Goal: Obtain resource: Download file/media

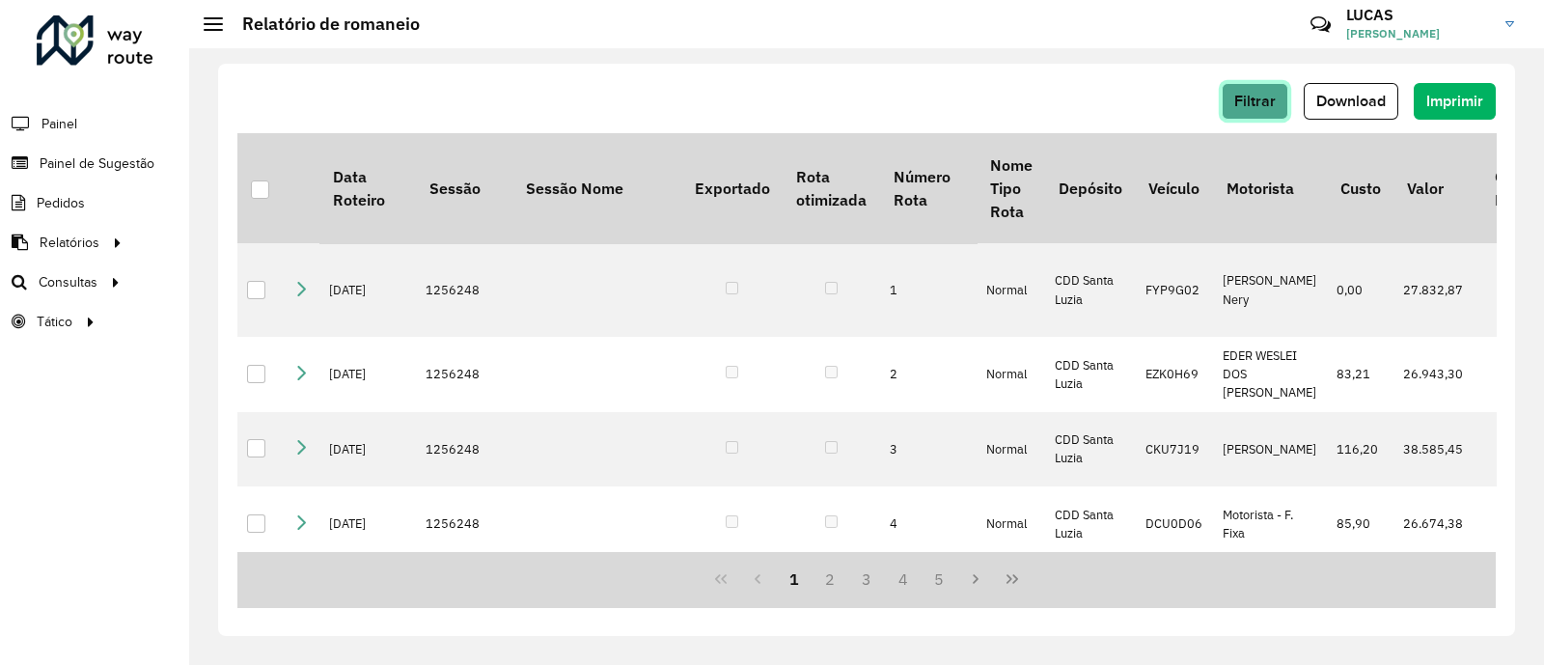
click at [1260, 94] on span "Filtrar" at bounding box center [1255, 101] width 42 height 16
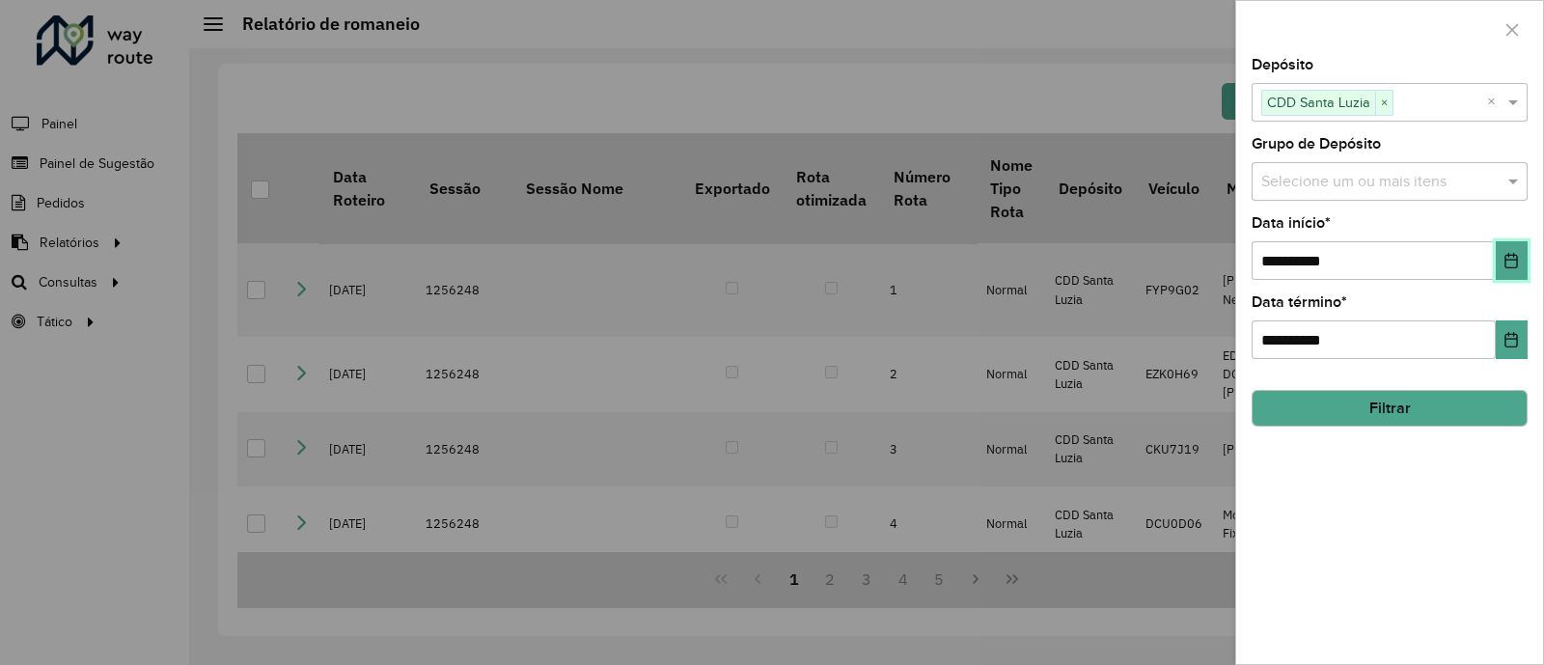
click at [1528, 273] on div "**********" at bounding box center [1389, 361] width 307 height 606
click at [1511, 325] on div "**********" at bounding box center [1390, 327] width 276 height 64
click at [1511, 330] on button "Choose Date" at bounding box center [1512, 339] width 32 height 39
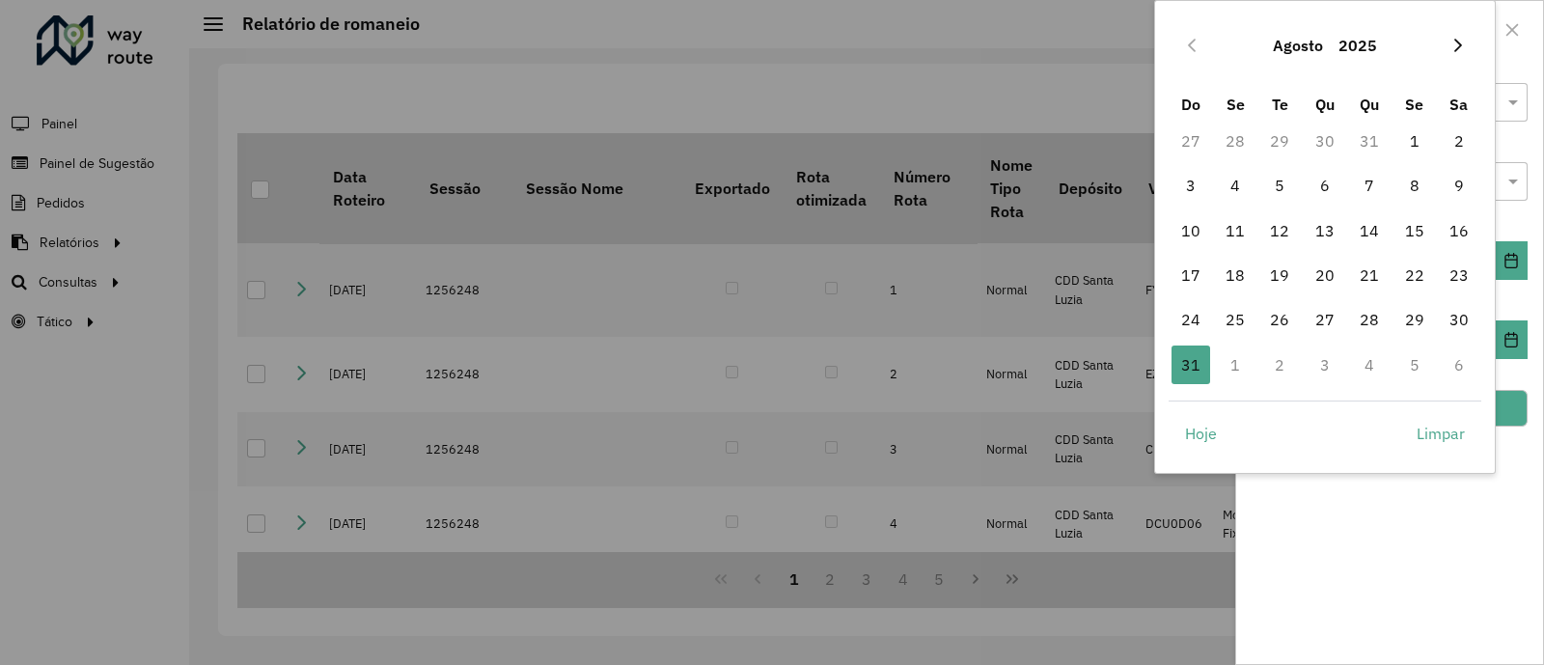
click at [1447, 49] on button "Next Month" at bounding box center [1458, 45] width 31 height 31
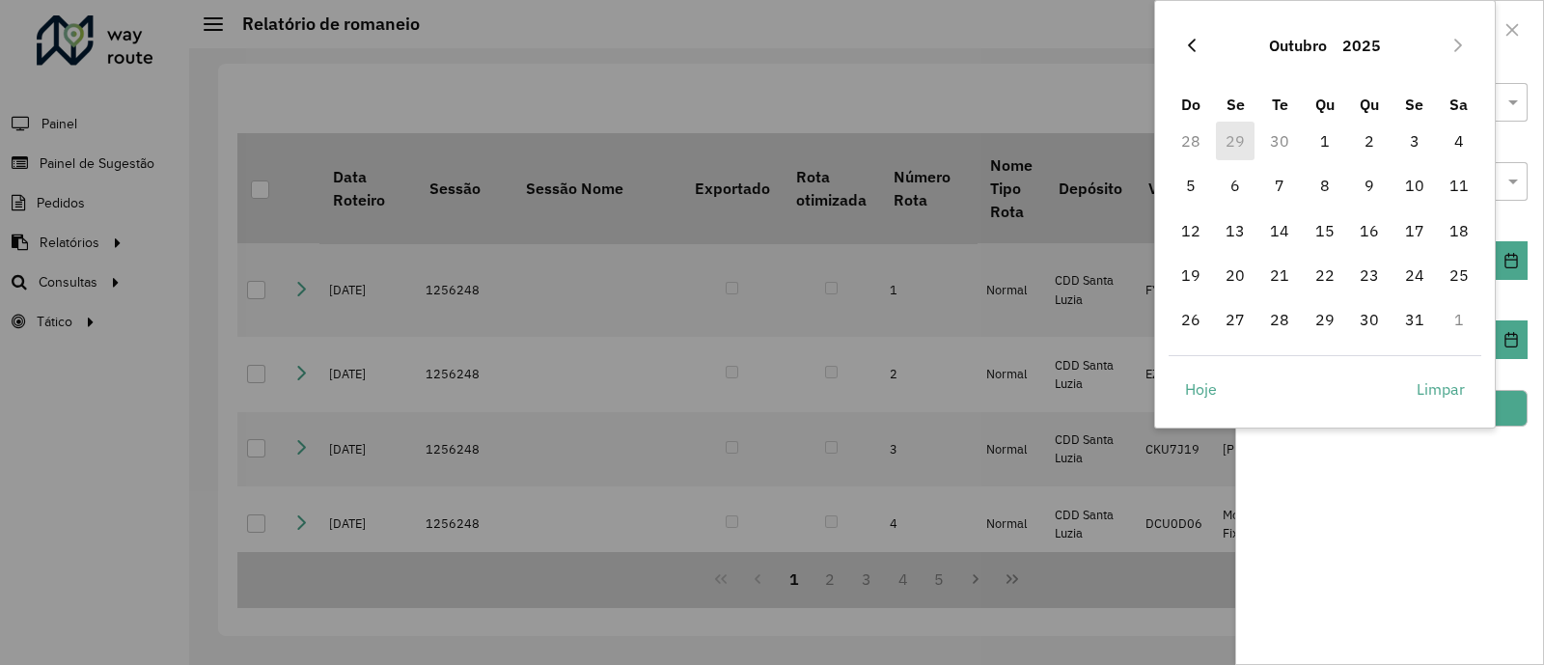
click at [1195, 45] on icon "Previous Month" at bounding box center [1191, 45] width 15 height 15
click at [1246, 312] on span "29" at bounding box center [1235, 319] width 39 height 39
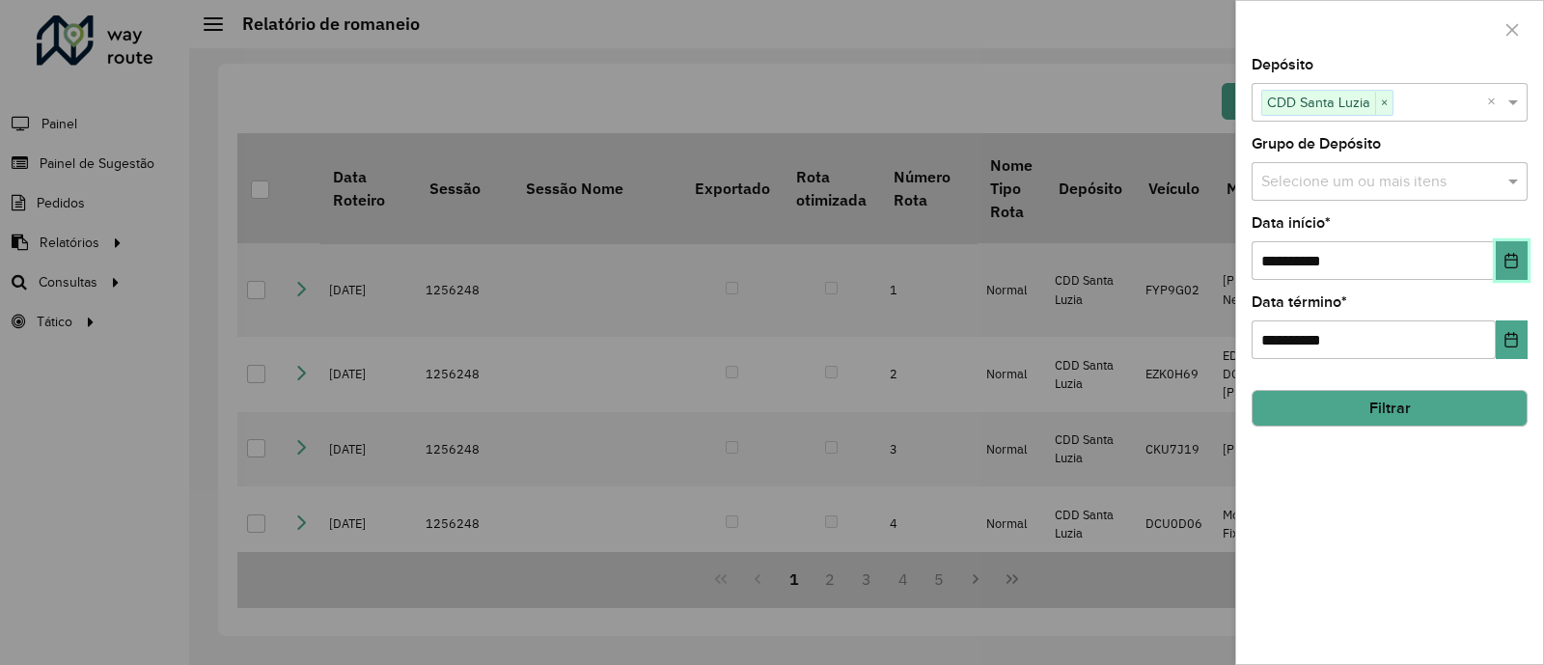
click at [1511, 253] on button "Choose Date" at bounding box center [1512, 260] width 32 height 39
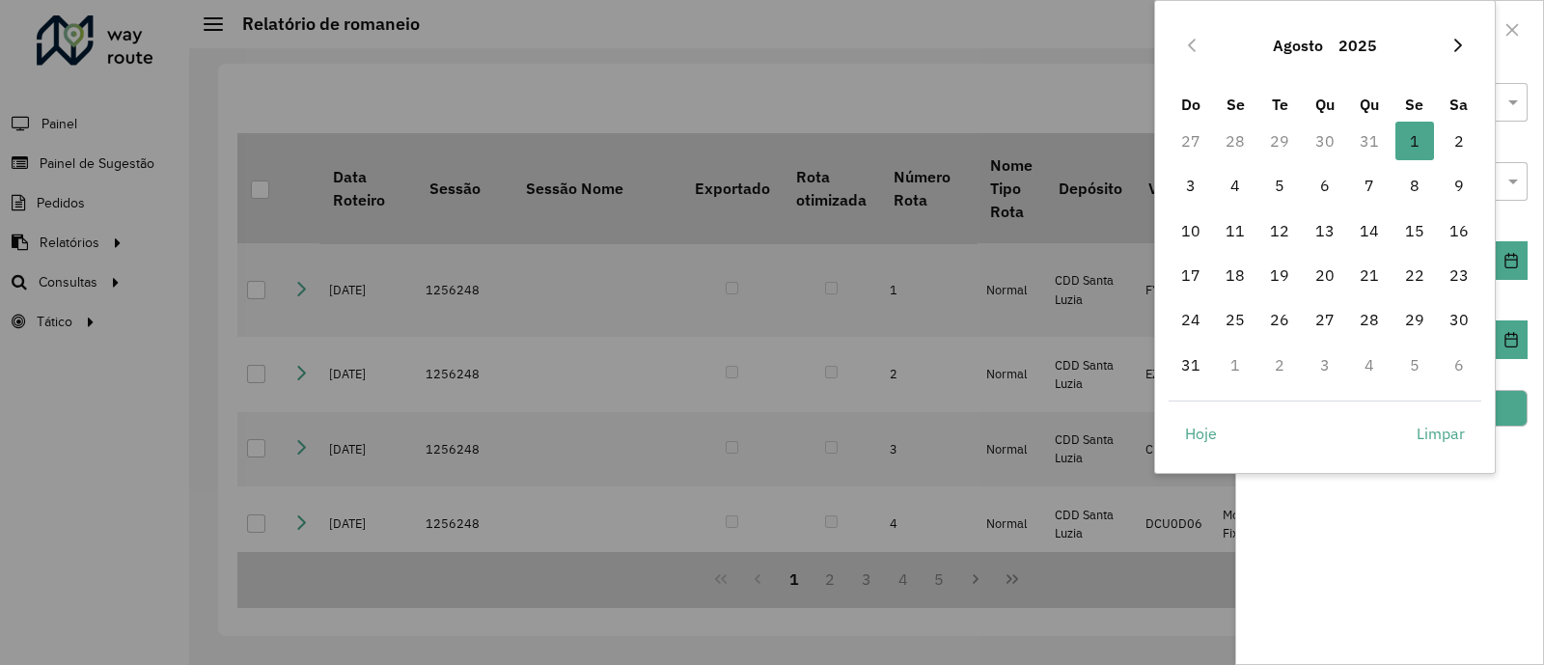
click at [1463, 36] on button "Next Month" at bounding box center [1458, 45] width 31 height 31
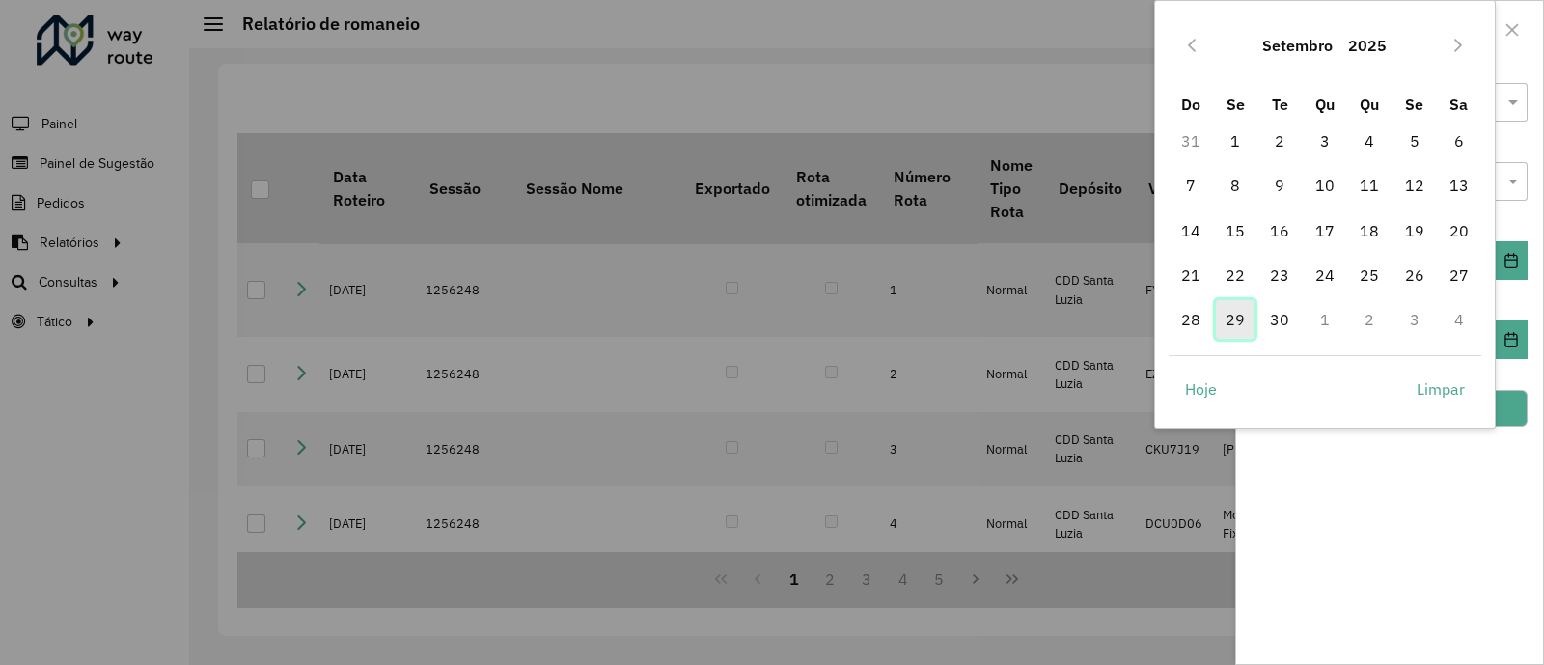
click at [1236, 331] on span "29" at bounding box center [1235, 319] width 39 height 39
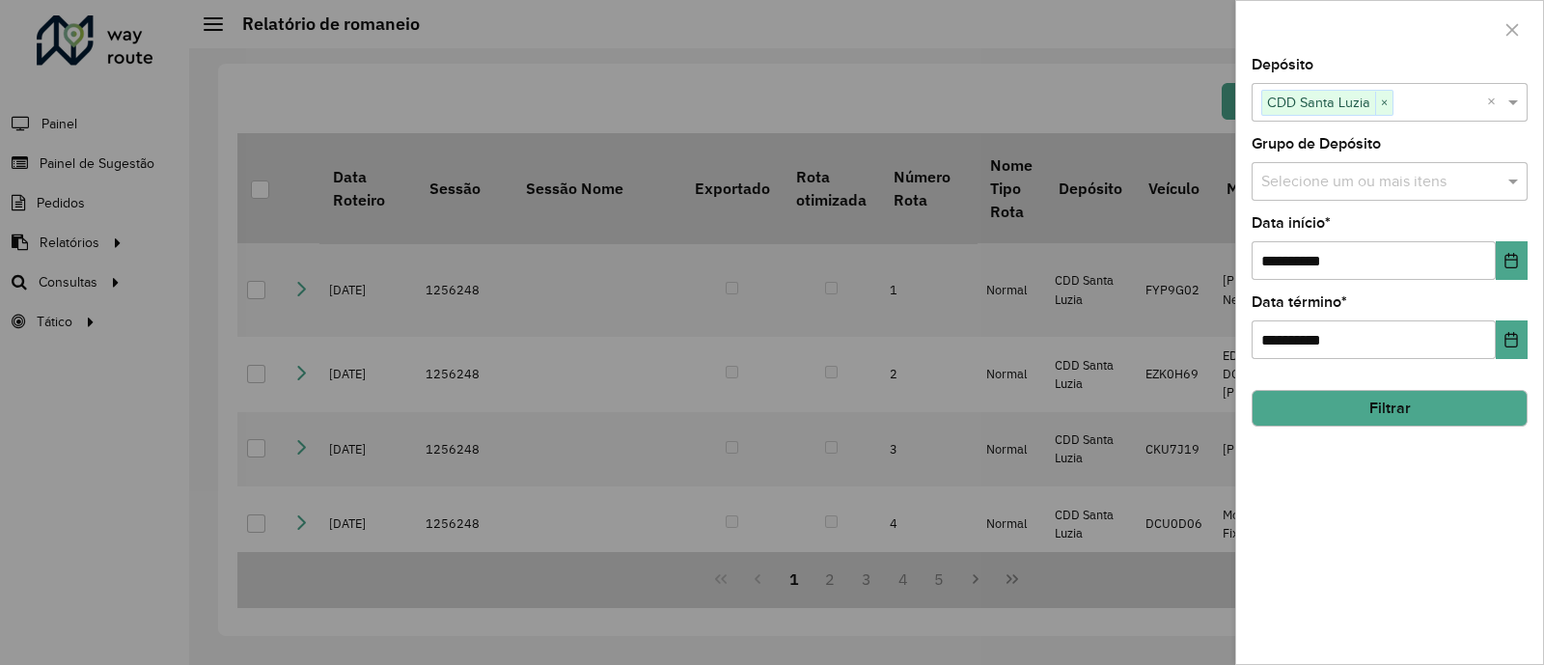
click at [1309, 402] on button "Filtrar" at bounding box center [1390, 408] width 276 height 37
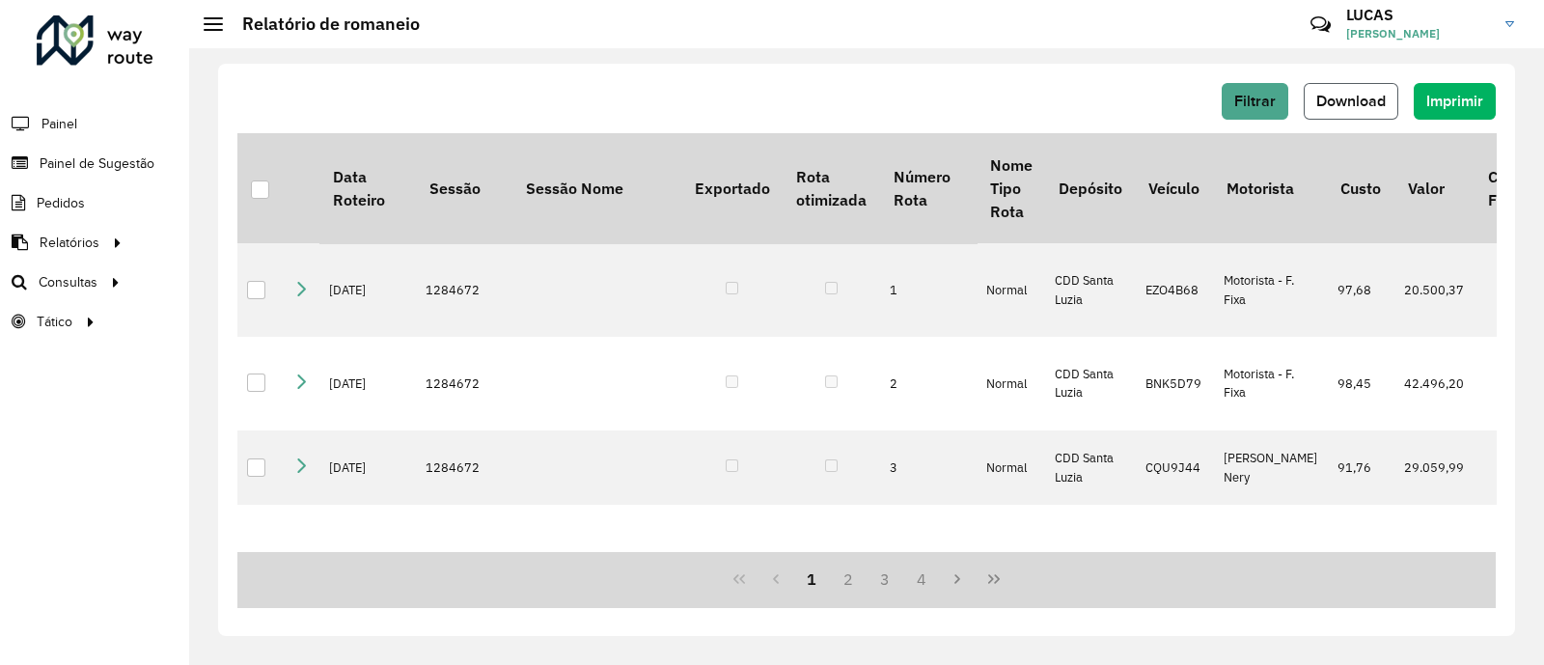
click at [1371, 102] on span "Download" at bounding box center [1351, 101] width 69 height 16
